Goal: Navigation & Orientation: Find specific page/section

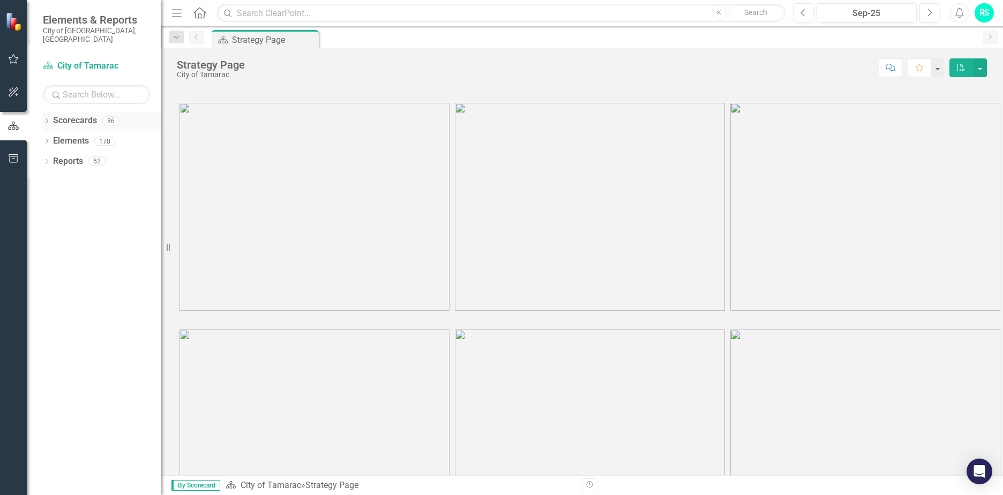
click at [47, 119] on icon "Dropdown" at bounding box center [47, 122] width 8 height 6
click at [51, 138] on icon "Dropdown" at bounding box center [52, 141] width 8 height 6
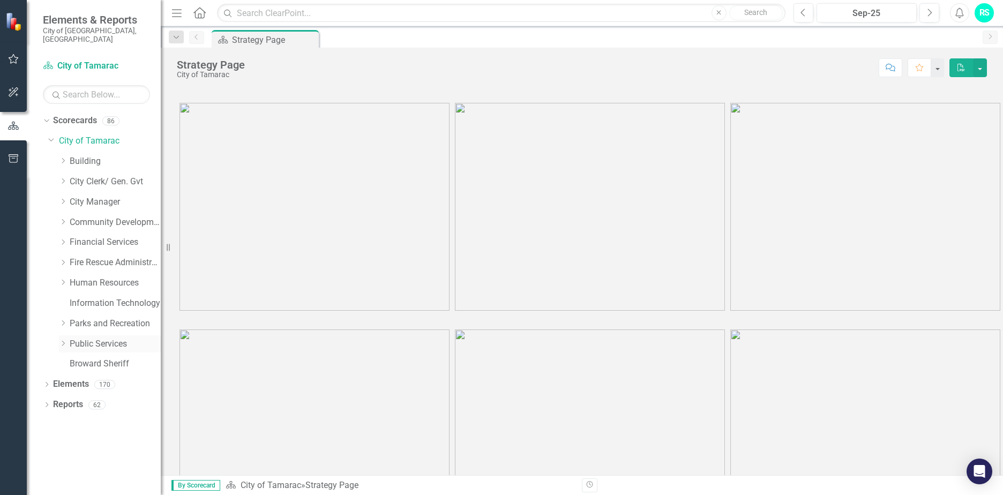
click at [64, 340] on icon "Dropdown" at bounding box center [63, 343] width 8 height 6
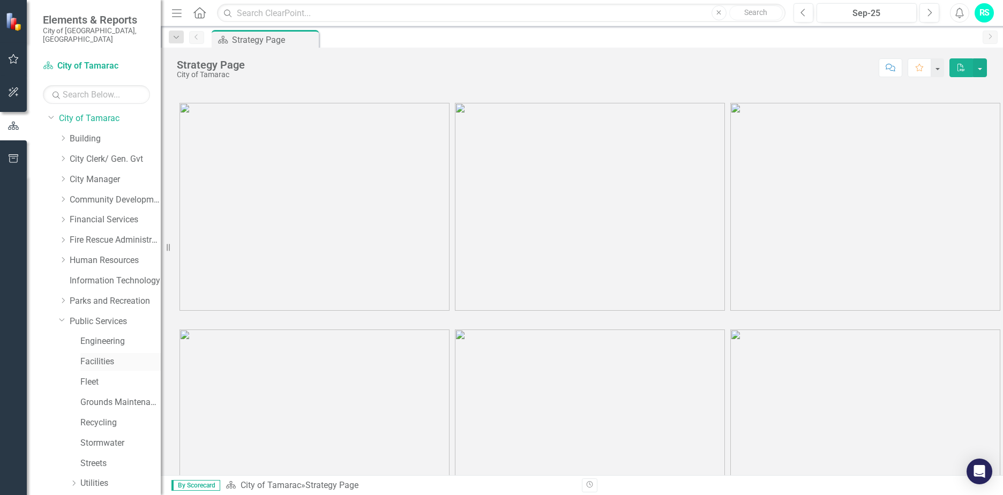
scroll to position [74, 0]
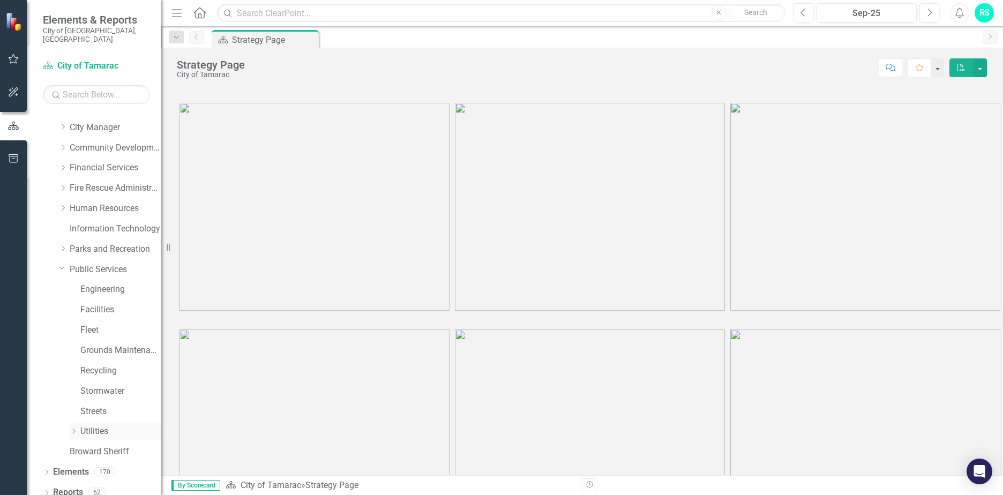
click at [72, 428] on icon "Dropdown" at bounding box center [74, 431] width 8 height 6
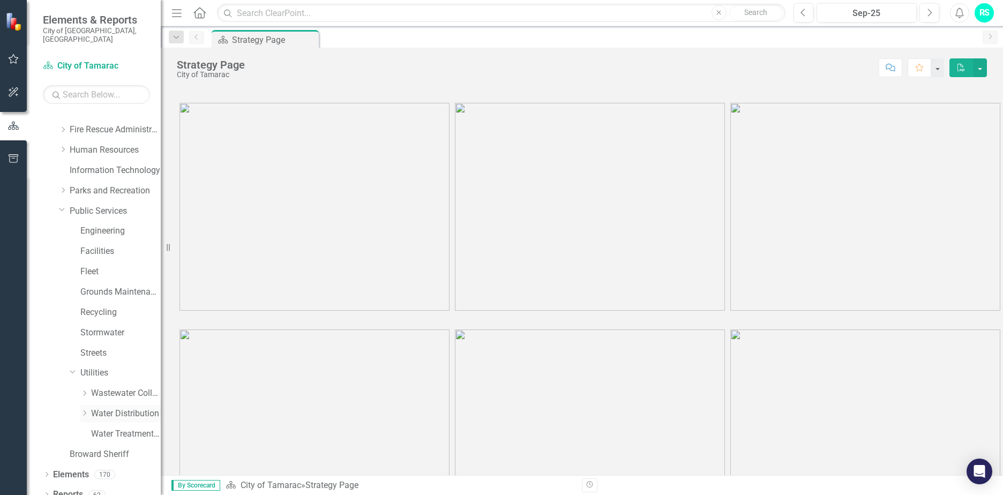
scroll to position [136, 0]
click at [85, 407] on icon "Dropdown" at bounding box center [84, 410] width 8 height 6
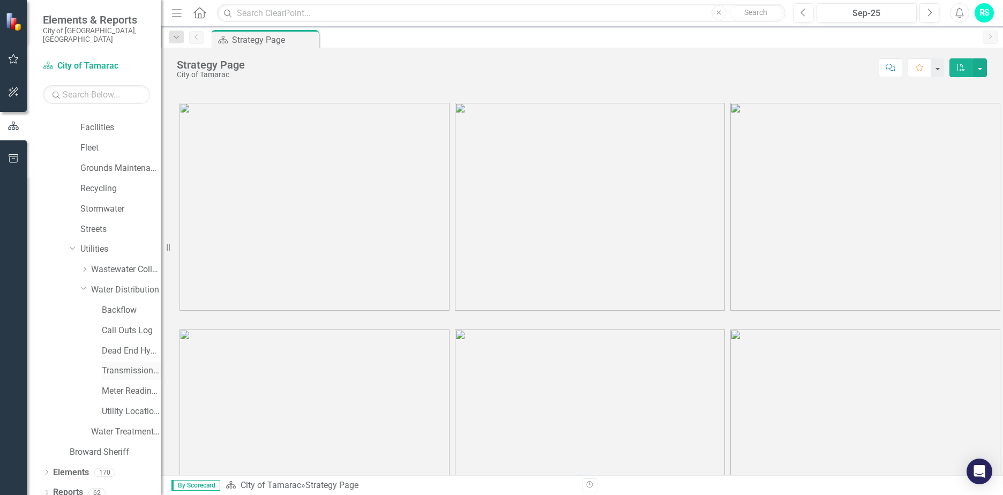
scroll to position [257, 0]
click at [120, 364] on link "Transmission and Distribution" at bounding box center [131, 370] width 59 height 12
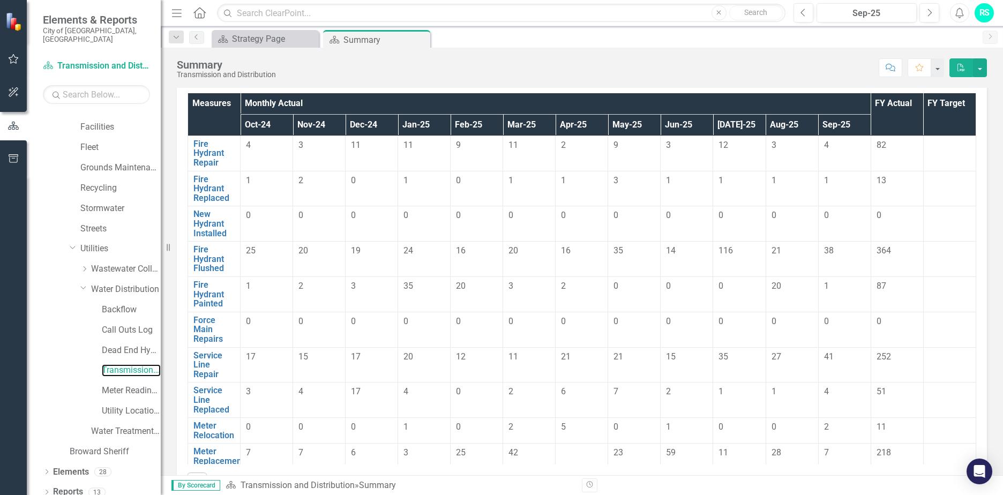
scroll to position [80, 0]
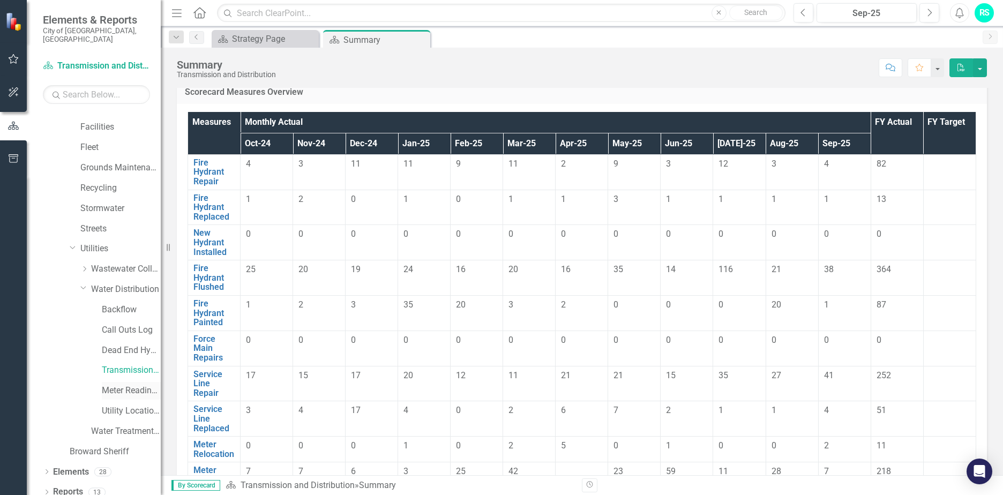
click at [130, 385] on link "Meter Reading ([PERSON_NAME])" at bounding box center [131, 391] width 59 height 12
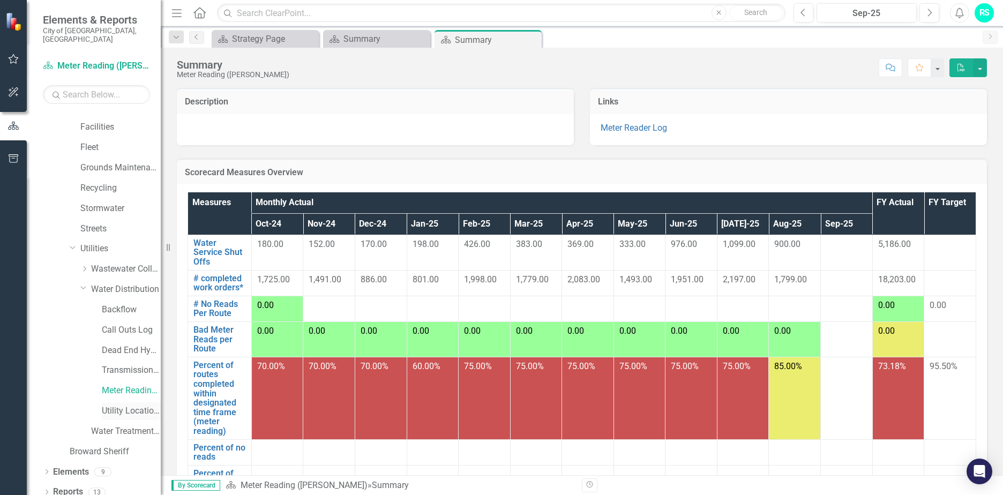
click at [131, 405] on link "Utility Location Requests" at bounding box center [131, 411] width 59 height 12
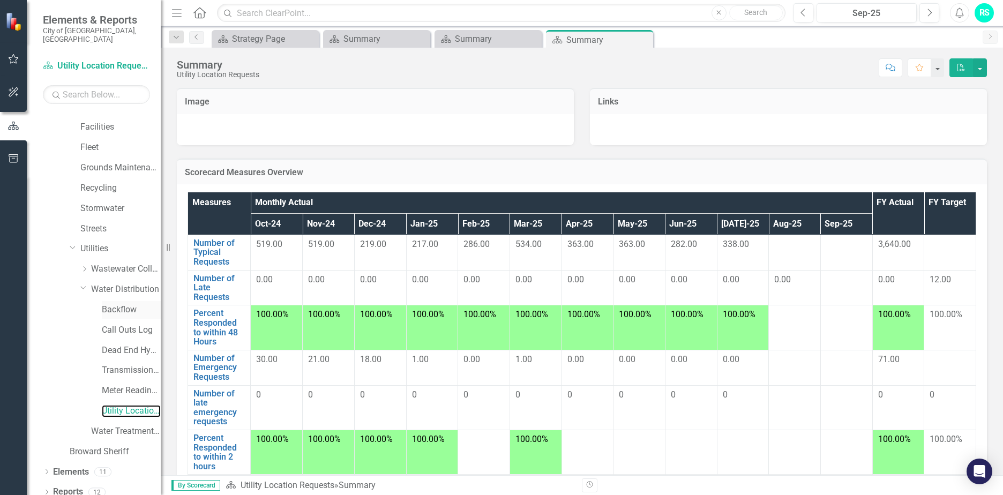
scroll to position [244, 0]
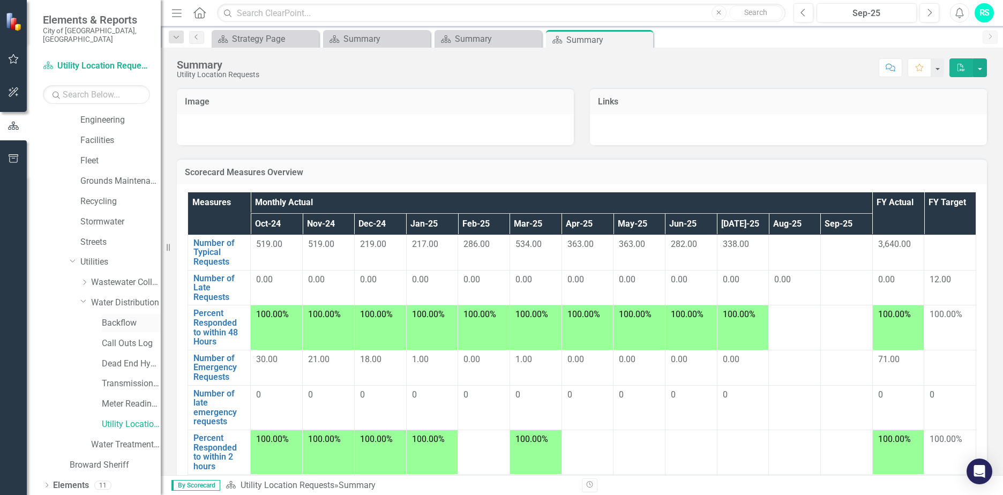
click at [122, 303] on div "Dropdown Water Distribution" at bounding box center [104, 304] width 113 height 20
click at [117, 317] on link "Backflow" at bounding box center [131, 323] width 59 height 12
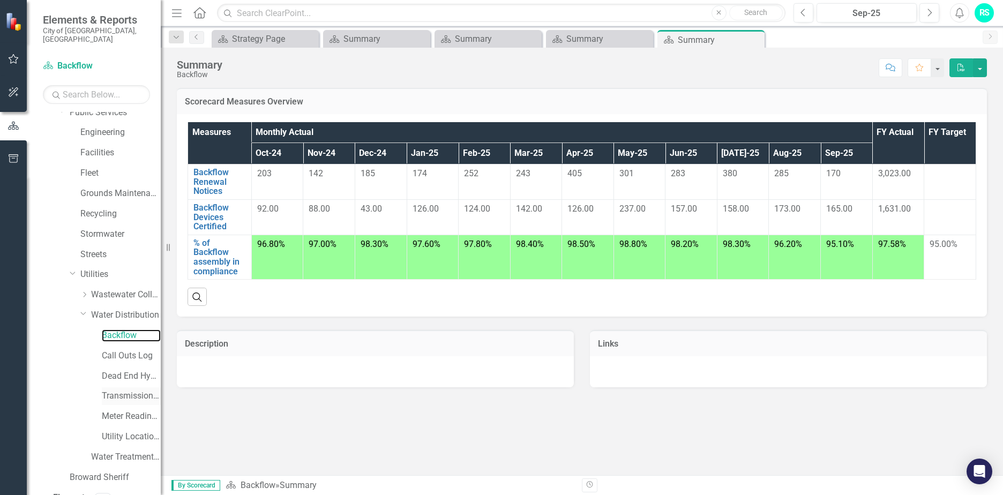
scroll to position [217, 0]
